Goal: Task Accomplishment & Management: Manage account settings

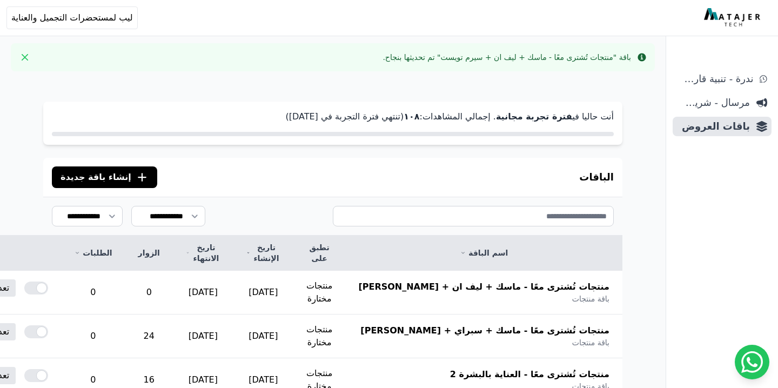
scroll to position [138, 0]
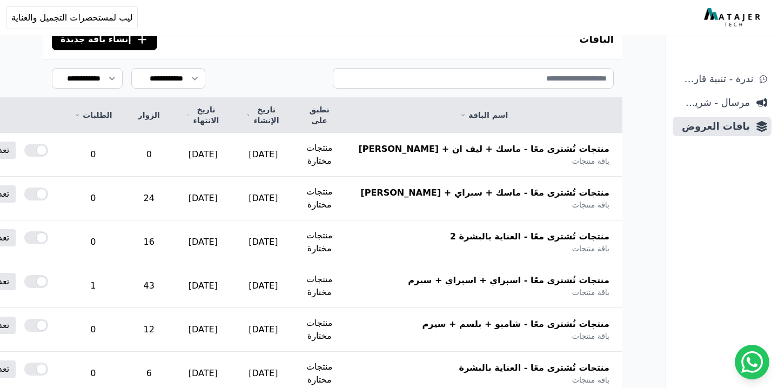
click at [746, 23] on img at bounding box center [733, 17] width 59 height 19
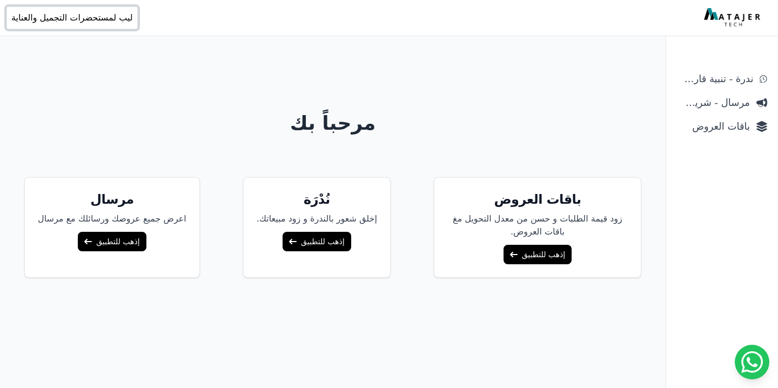
click at [99, 21] on span "ليب لمستحضرات التجميل والعناية" at bounding box center [72, 17] width 122 height 13
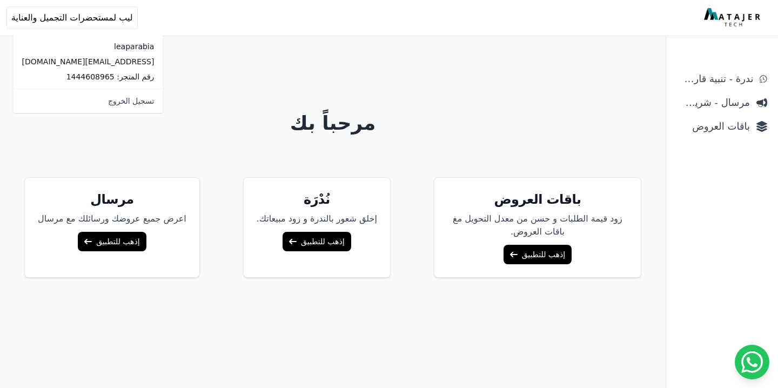
click at [91, 45] on p "leaparabia" at bounding box center [88, 46] width 132 height 11
click at [93, 60] on p "[EMAIL_ADDRESS][DOMAIN_NAME]" at bounding box center [88, 61] width 132 height 11
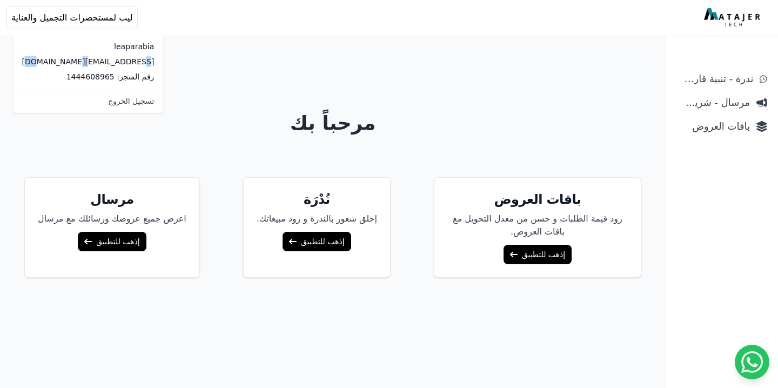
click at [93, 60] on p "[EMAIL_ADDRESS][DOMAIN_NAME]" at bounding box center [88, 61] width 132 height 11
copy div "[EMAIL_ADDRESS][DOMAIN_NAME]"
